Goal: Navigation & Orientation: Find specific page/section

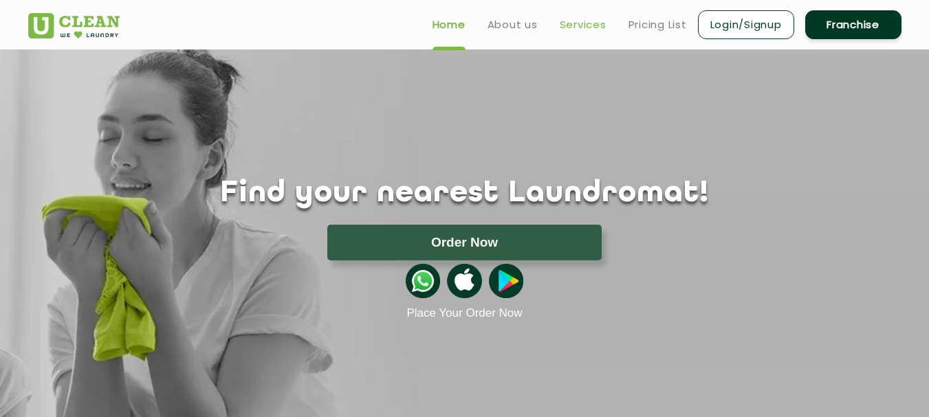
click at [591, 21] on link "Services" at bounding box center [583, 24] width 47 height 16
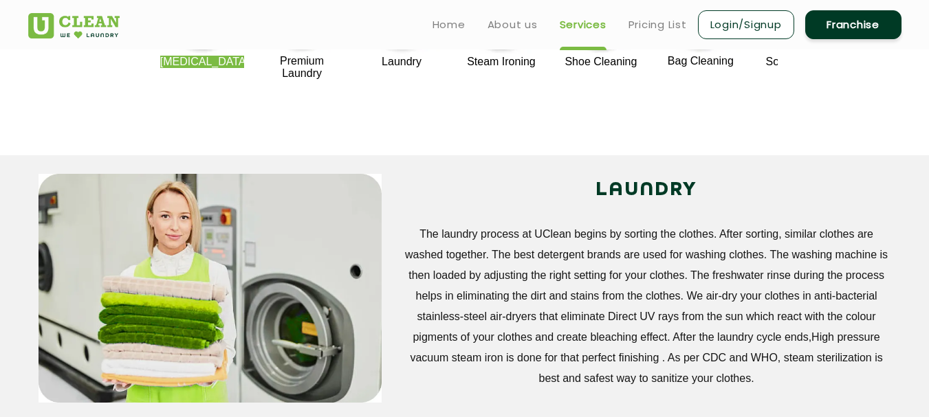
scroll to position [275, 0]
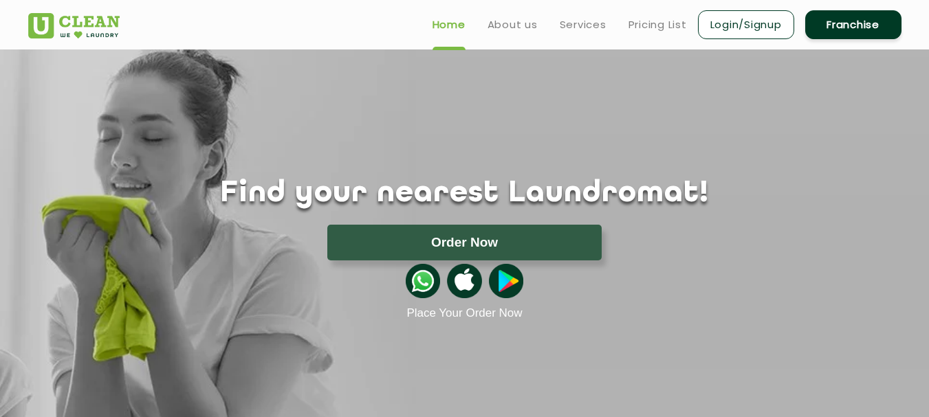
click at [354, 30] on div "Home About us Services Pricing List Login/Signup Franchise" at bounding box center [465, 21] width 894 height 37
